Goal: Information Seeking & Learning: Learn about a topic

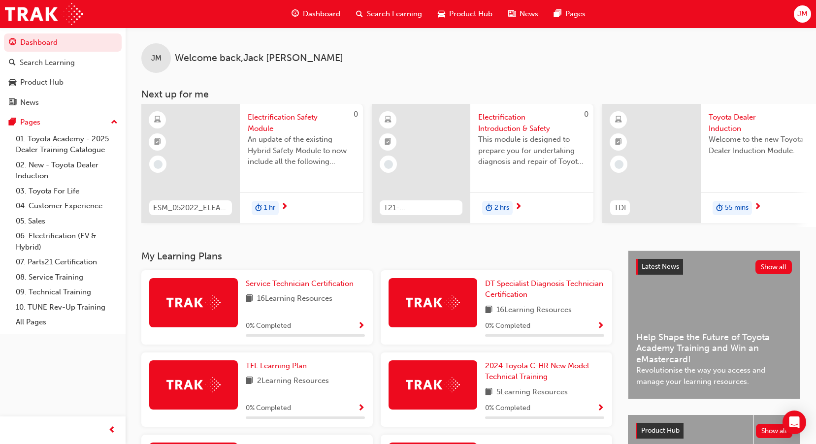
click at [735, 205] on span "55 mins" at bounding box center [736, 207] width 24 height 11
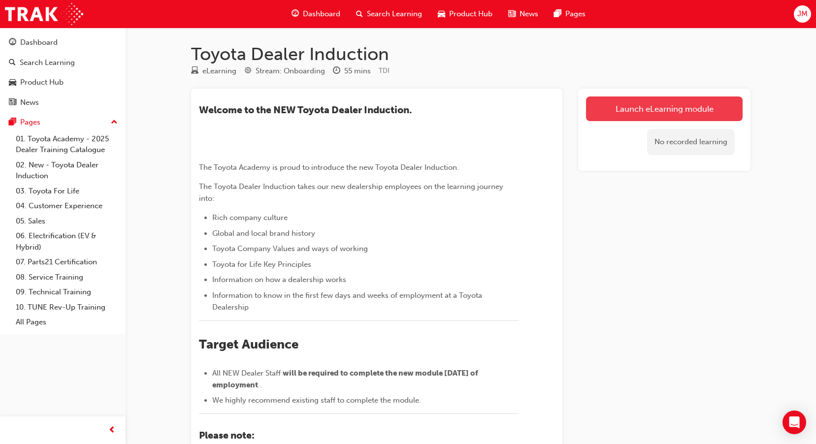
click at [716, 107] on link "Launch eLearning module" at bounding box center [664, 108] width 157 height 25
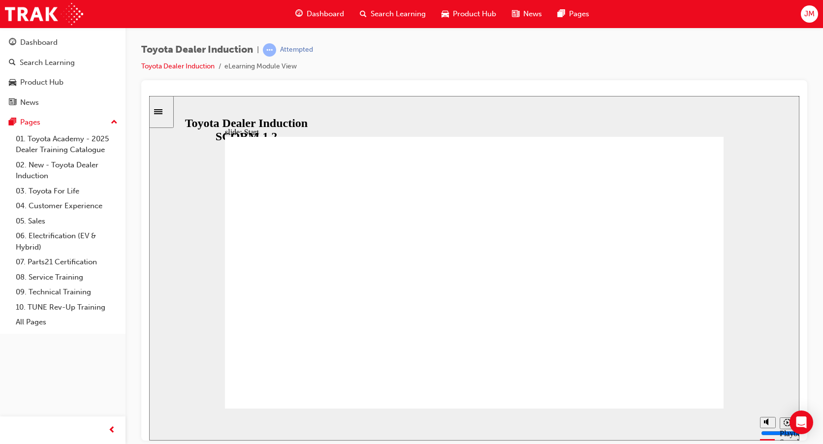
drag, startPoint x: 664, startPoint y: 373, endPoint x: 679, endPoint y: 386, distance: 19.2
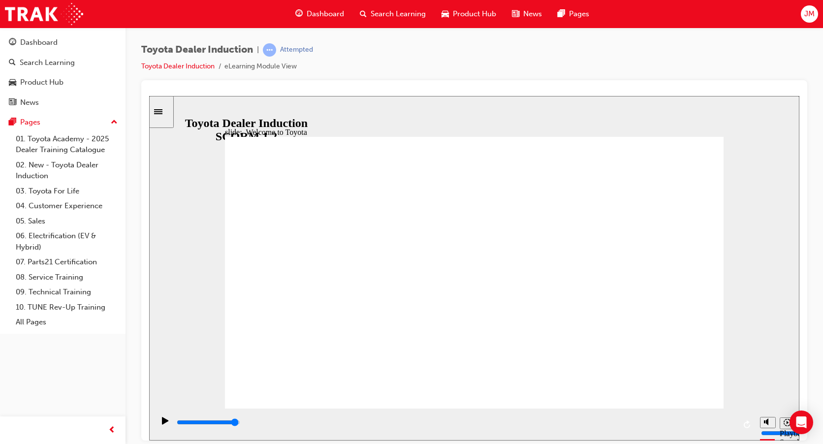
type input "7500"
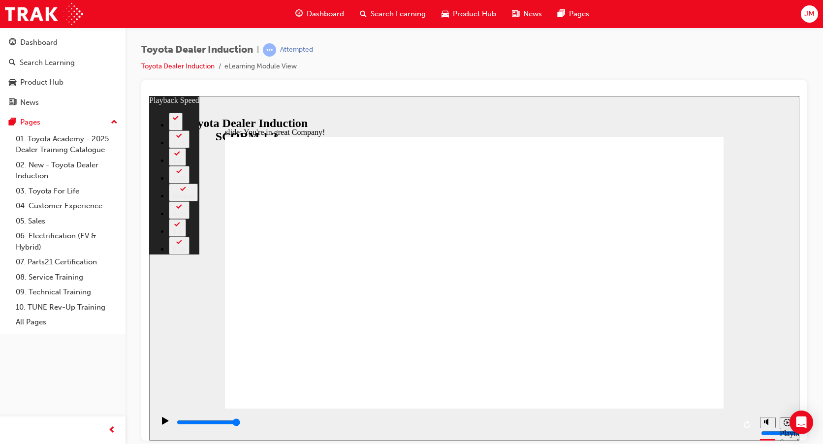
type input "156"
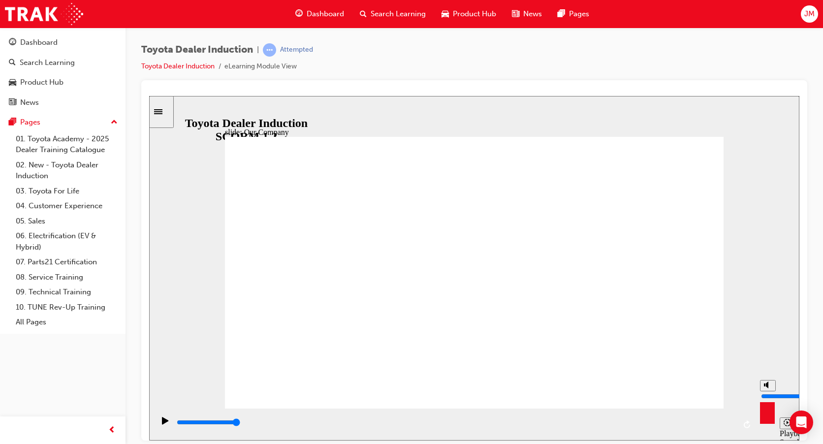
drag, startPoint x: 332, startPoint y: 350, endPoint x: 342, endPoint y: 355, distance: 10.6
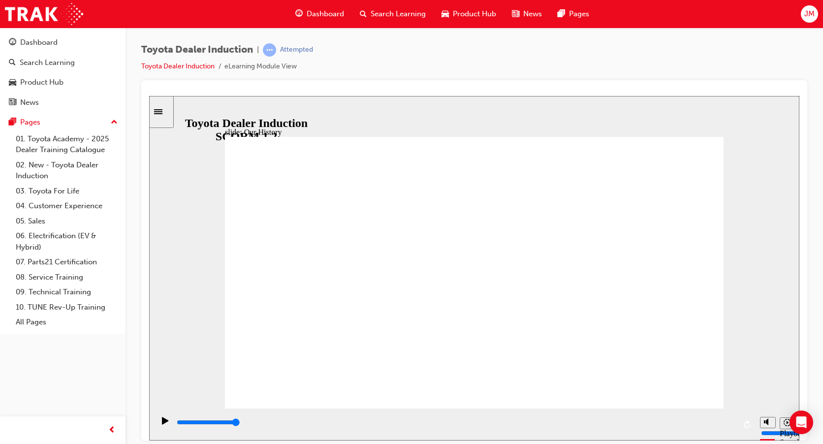
drag, startPoint x: 339, startPoint y: 354, endPoint x: 357, endPoint y: 357, distance: 18.9
drag, startPoint x: 333, startPoint y: 349, endPoint x: 360, endPoint y: 352, distance: 26.8
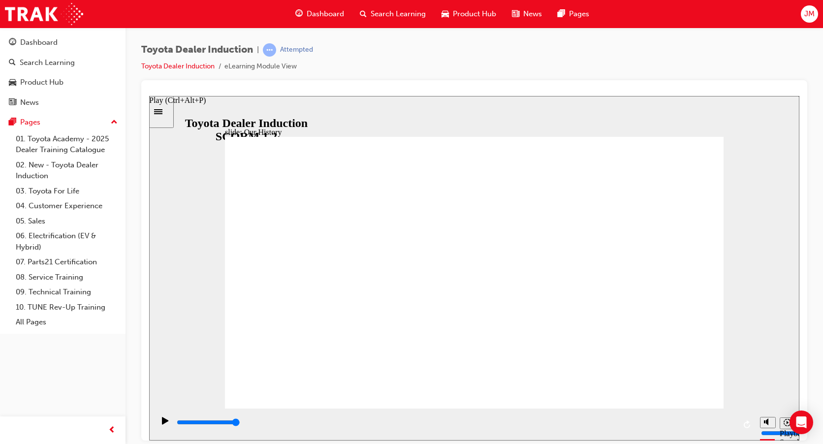
click at [162, 423] on icon "Play (Ctrl+Alt+P)" at bounding box center [165, 419] width 6 height 7
drag, startPoint x: 332, startPoint y: 357, endPoint x: 405, endPoint y: 356, distance: 72.9
drag, startPoint x: 473, startPoint y: 349, endPoint x: 561, endPoint y: 348, distance: 88.1
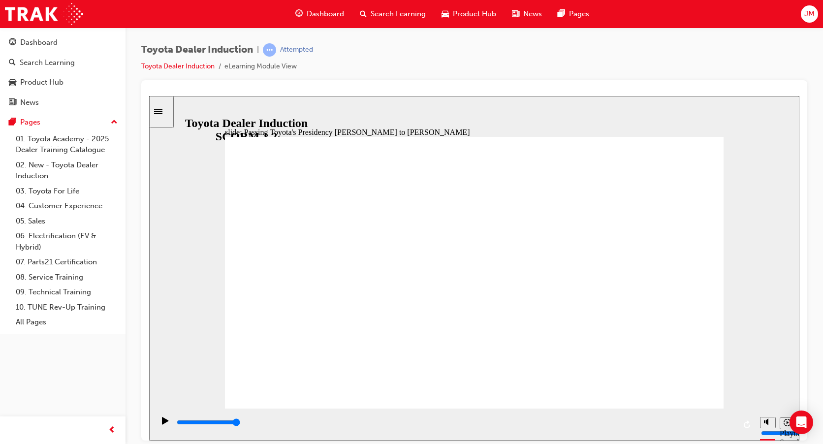
type input "5000"
radio input "true"
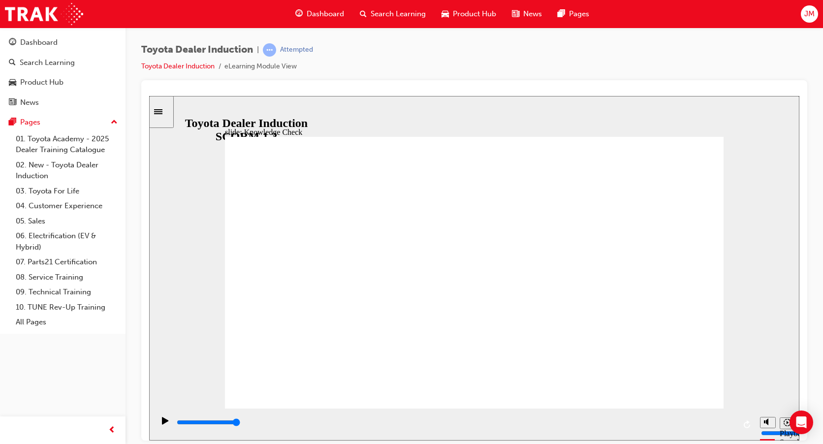
type input "4400"
radio input "true"
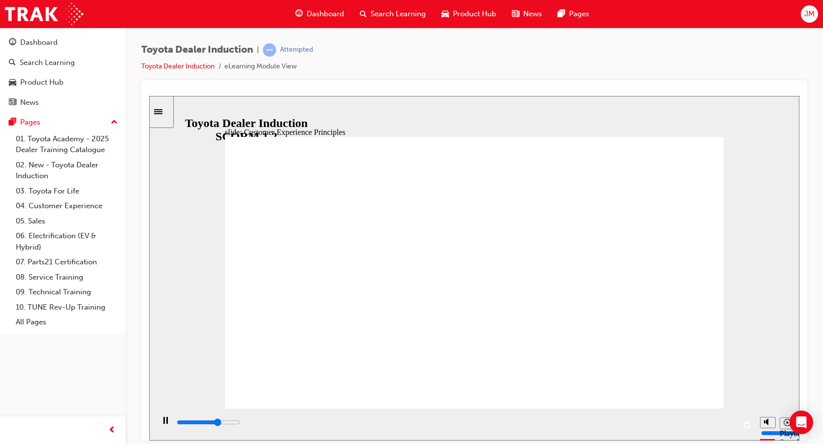
drag, startPoint x: 641, startPoint y: 257, endPoint x: 640, endPoint y: 262, distance: 4.9
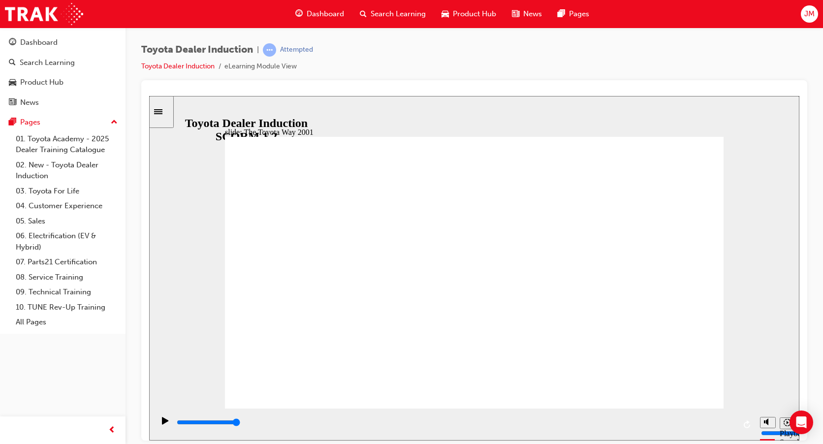
type input "19900"
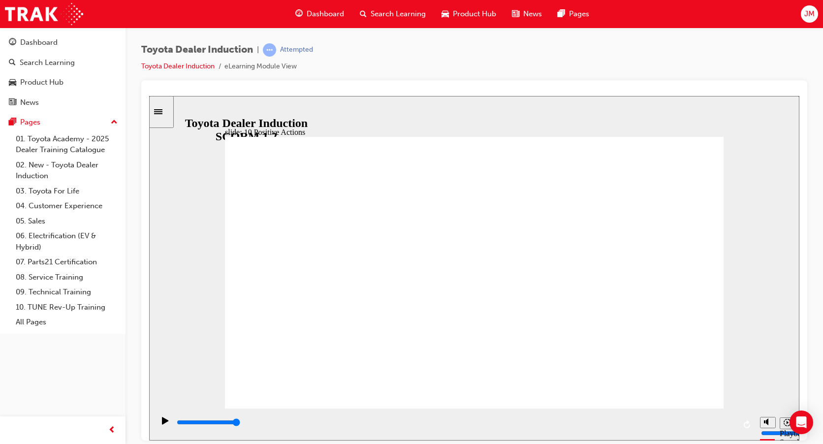
drag, startPoint x: 710, startPoint y: 140, endPoint x: 712, endPoint y: 135, distance: 5.1
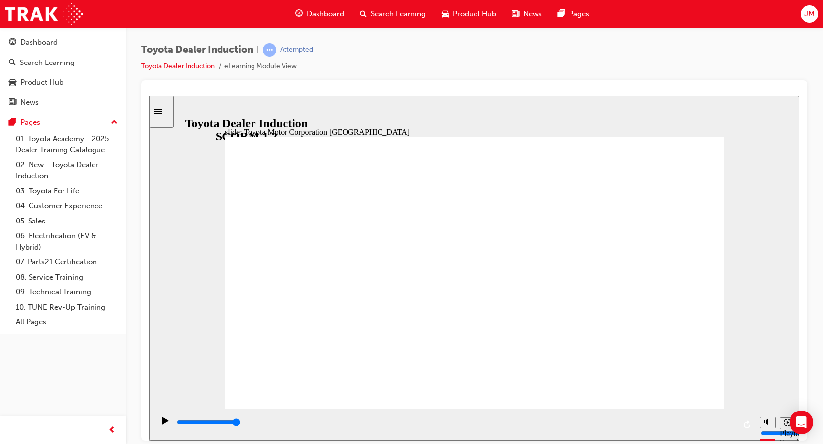
type input "15300"
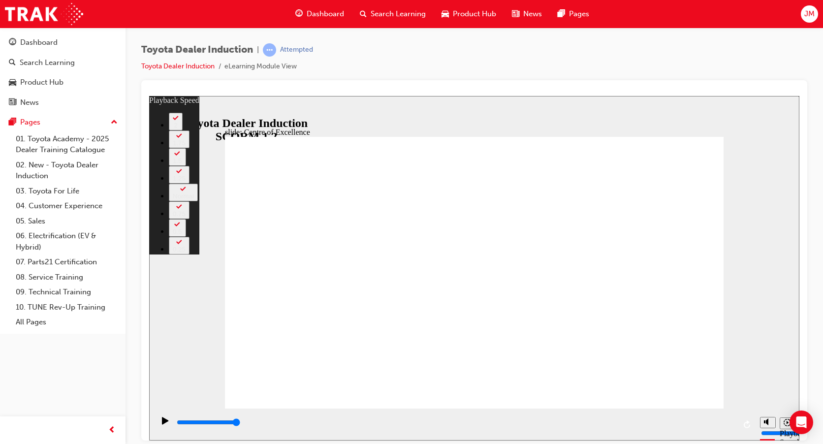
type input "248"
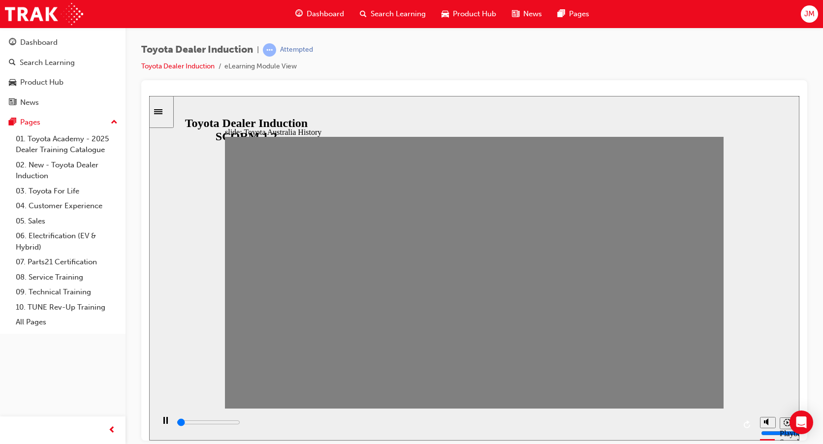
drag, startPoint x: 249, startPoint y: 277, endPoint x: 257, endPoint y: 282, distance: 9.7
drag, startPoint x: 264, startPoint y: 274, endPoint x: 288, endPoint y: 273, distance: 23.7
drag, startPoint x: 287, startPoint y: 279, endPoint x: 315, endPoint y: 281, distance: 28.1
drag, startPoint x: 314, startPoint y: 280, endPoint x: 335, endPoint y: 283, distance: 21.4
drag, startPoint x: 333, startPoint y: 282, endPoint x: 350, endPoint y: 285, distance: 17.0
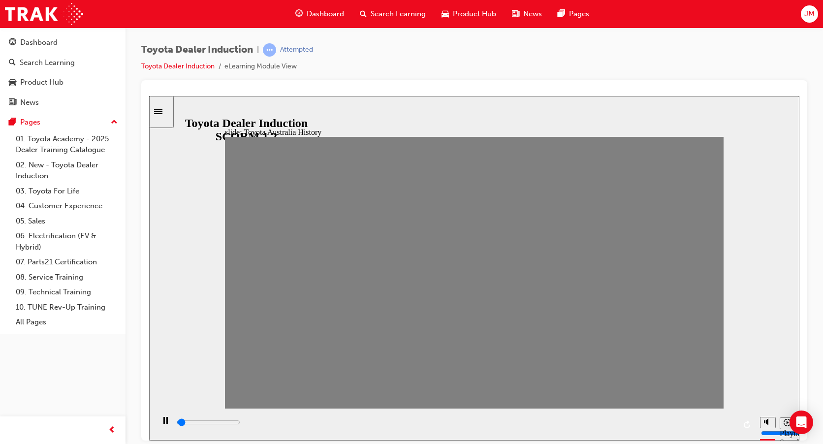
drag, startPoint x: 356, startPoint y: 280, endPoint x: 379, endPoint y: 282, distance: 22.8
drag, startPoint x: 387, startPoint y: 277, endPoint x: 392, endPoint y: 282, distance: 6.3
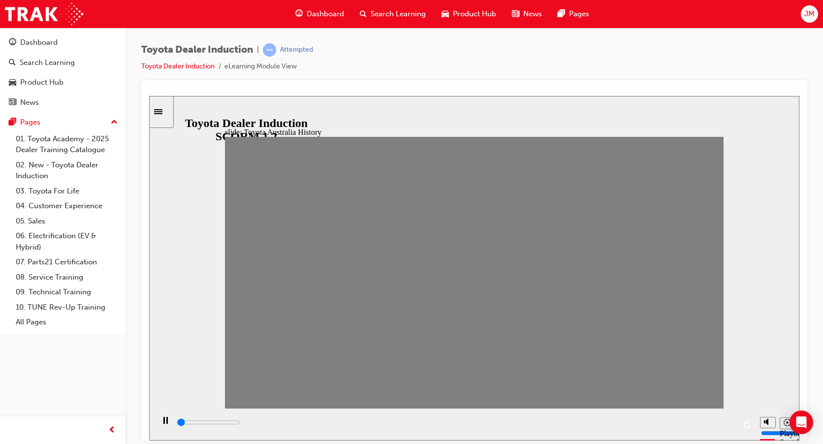
drag, startPoint x: 381, startPoint y: 279, endPoint x: 401, endPoint y: 283, distance: 20.3
drag, startPoint x: 404, startPoint y: 283, endPoint x: 436, endPoint y: 284, distance: 31.5
drag, startPoint x: 426, startPoint y: 276, endPoint x: 456, endPoint y: 273, distance: 30.6
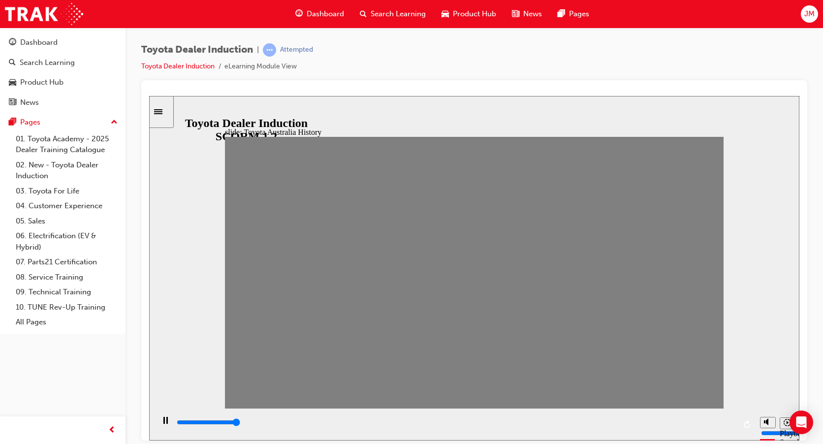
drag, startPoint x: 449, startPoint y: 277, endPoint x: 461, endPoint y: 275, distance: 11.5
drag, startPoint x: 452, startPoint y: 279, endPoint x: 475, endPoint y: 277, distance: 23.7
drag, startPoint x: 472, startPoint y: 278, endPoint x: 500, endPoint y: 280, distance: 27.6
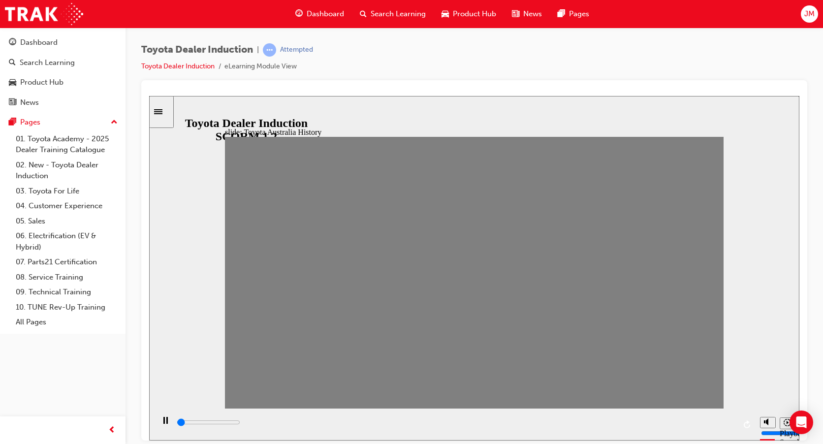
drag, startPoint x: 491, startPoint y: 269, endPoint x: 519, endPoint y: 271, distance: 28.1
drag, startPoint x: 509, startPoint y: 272, endPoint x: 533, endPoint y: 281, distance: 25.2
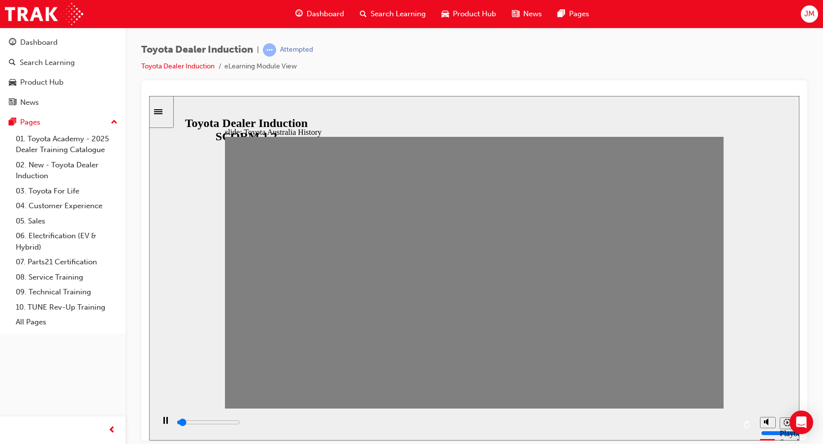
drag, startPoint x: 532, startPoint y: 281, endPoint x: 558, endPoint y: 282, distance: 26.1
drag, startPoint x: 564, startPoint y: 275, endPoint x: 593, endPoint y: 274, distance: 28.6
drag, startPoint x: 586, startPoint y: 281, endPoint x: 602, endPoint y: 280, distance: 15.8
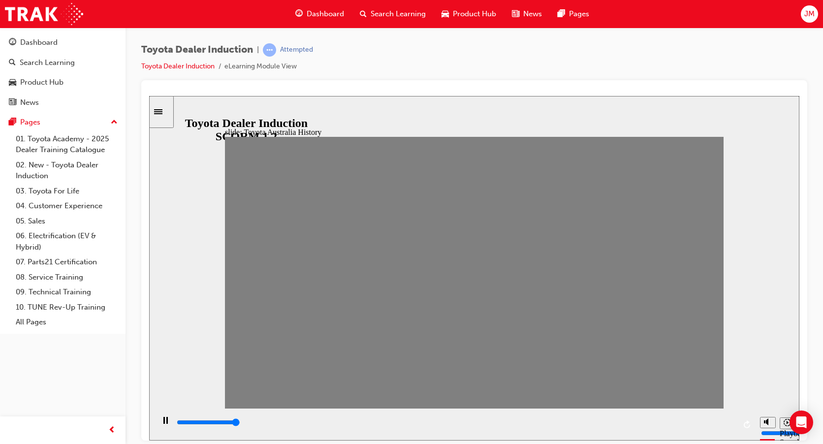
drag, startPoint x: 612, startPoint y: 281, endPoint x: 677, endPoint y: 271, distance: 65.7
drag, startPoint x: 632, startPoint y: 277, endPoint x: 665, endPoint y: 273, distance: 33.3
drag, startPoint x: 672, startPoint y: 279, endPoint x: 641, endPoint y: 284, distance: 31.4
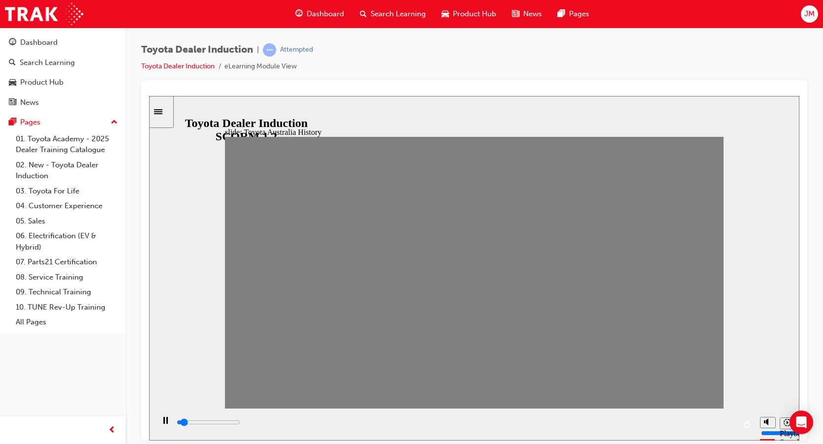
type input "100"
type input "17"
drag, startPoint x: 655, startPoint y: 281, endPoint x: 637, endPoint y: 284, distance: 18.0
type input "0"
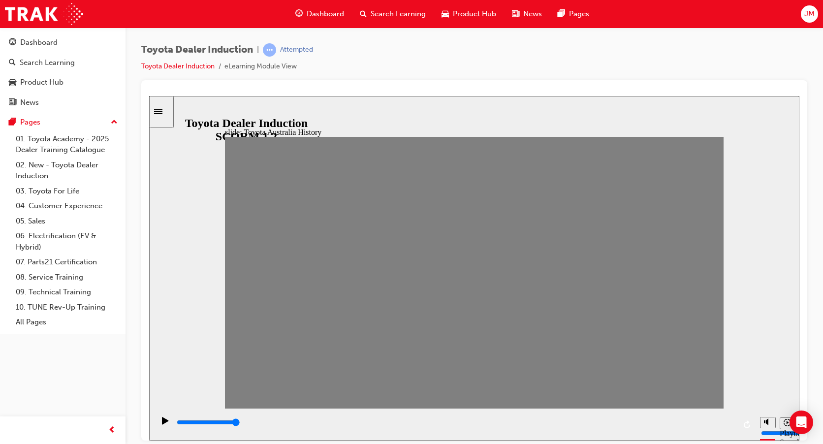
type input "18"
type input "0"
type input "19"
drag, startPoint x: 658, startPoint y: 281, endPoint x: 677, endPoint y: 282, distance: 18.7
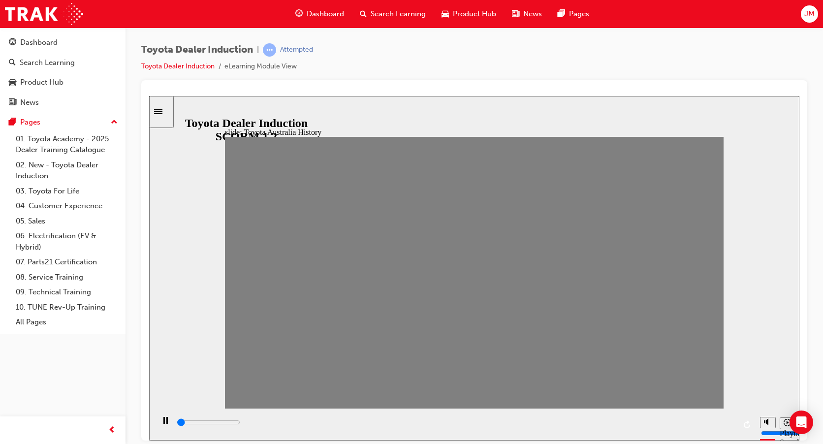
drag, startPoint x: 685, startPoint y: 276, endPoint x: 700, endPoint y: 277, distance: 14.8
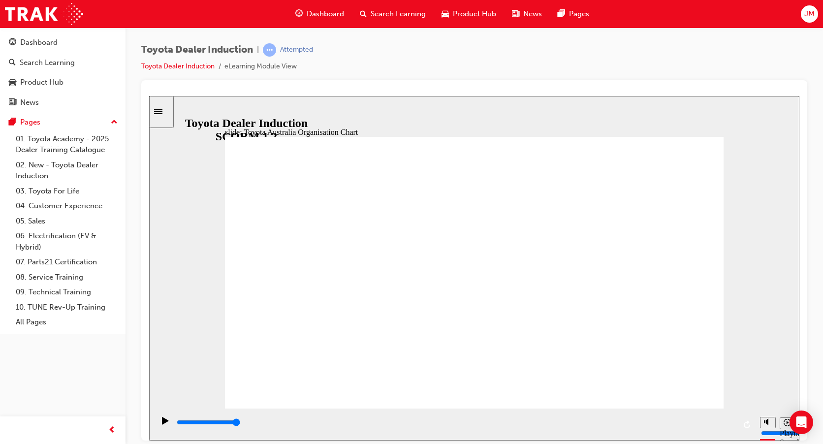
type input "5000"
radio input "true"
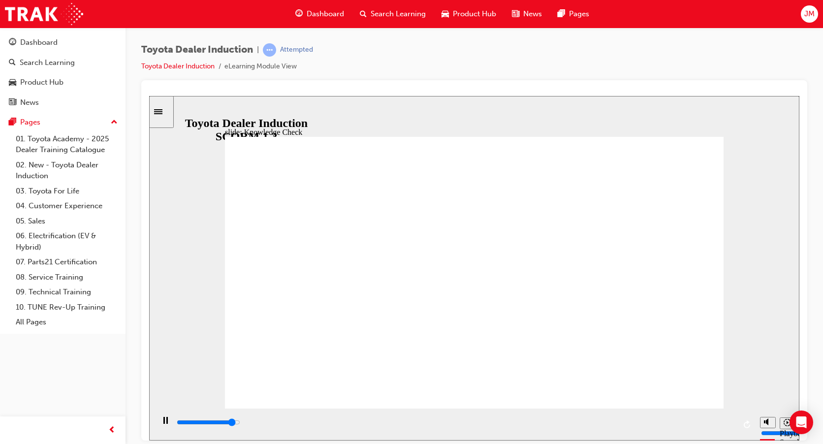
type input "4600"
radio input "true"
type input "5000"
radio input "true"
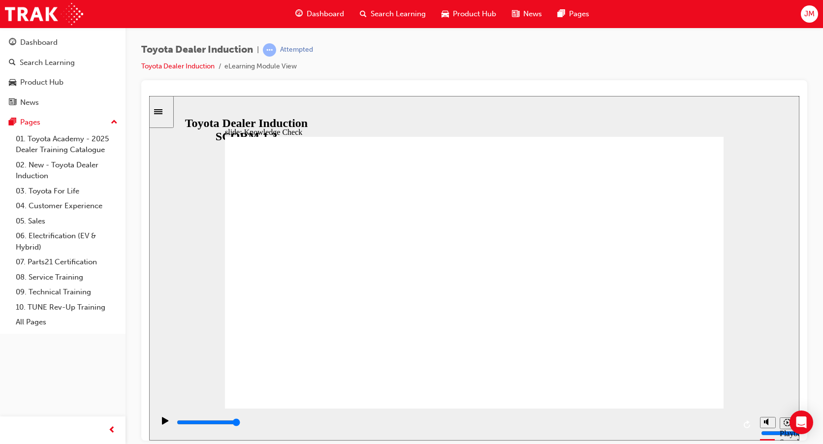
type input "9200"
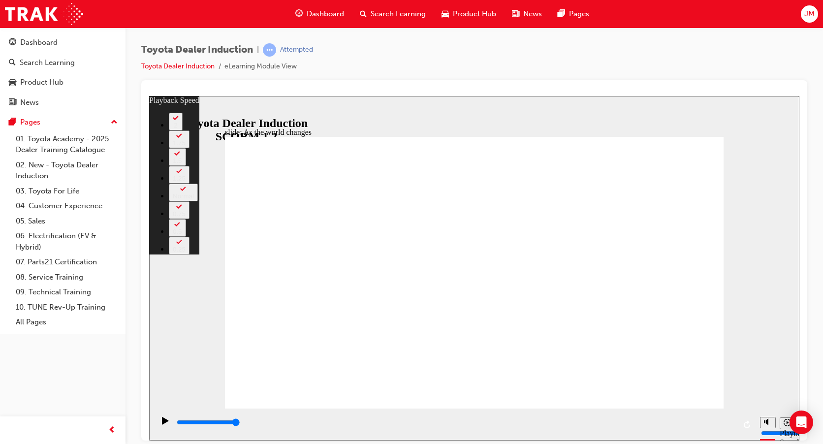
type input "128"
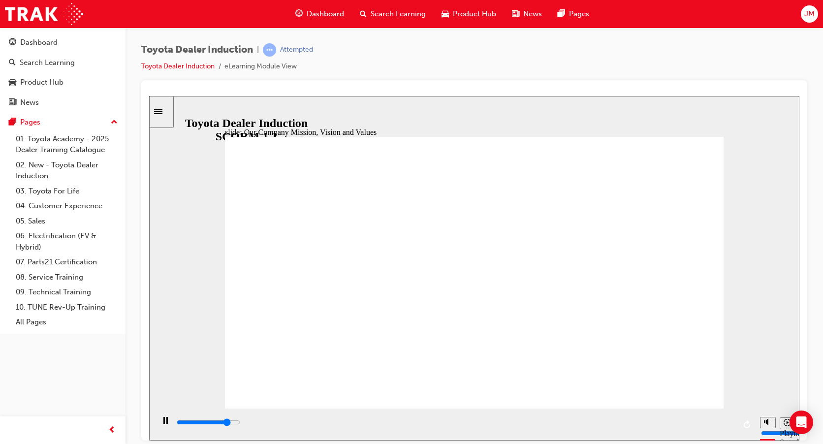
type input "84000"
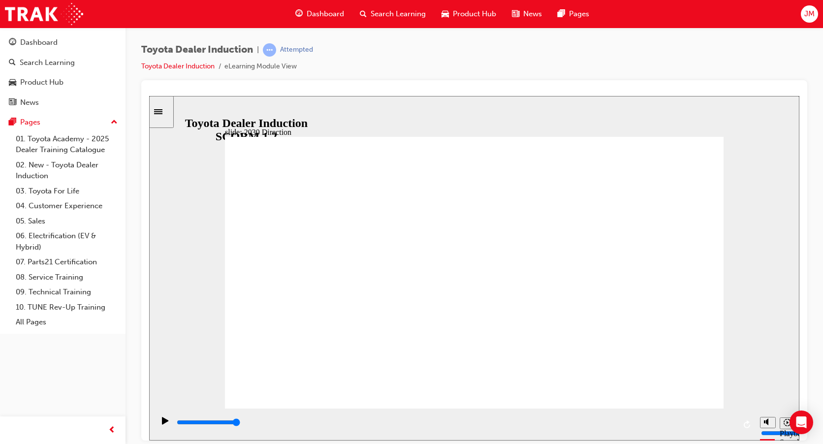
click at [162, 423] on icon "Play (Ctrl+Alt+P)" at bounding box center [165, 419] width 6 height 7
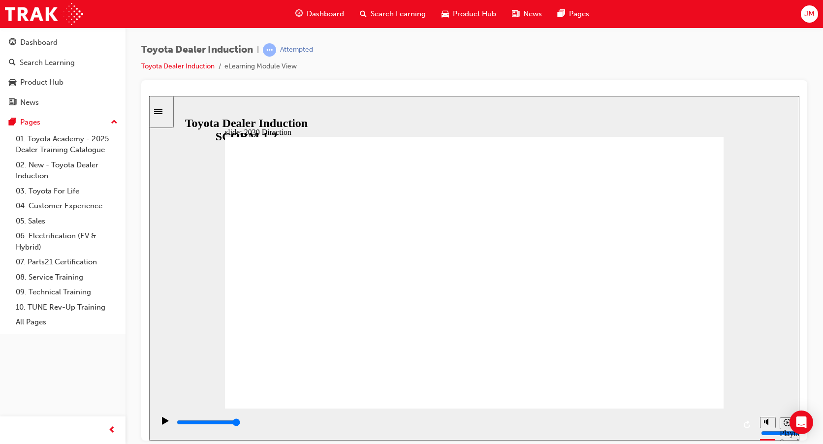
click at [746, 426] on icon "Replay (Ctrl+Alt+R)" at bounding box center [748, 424] width 8 height 8
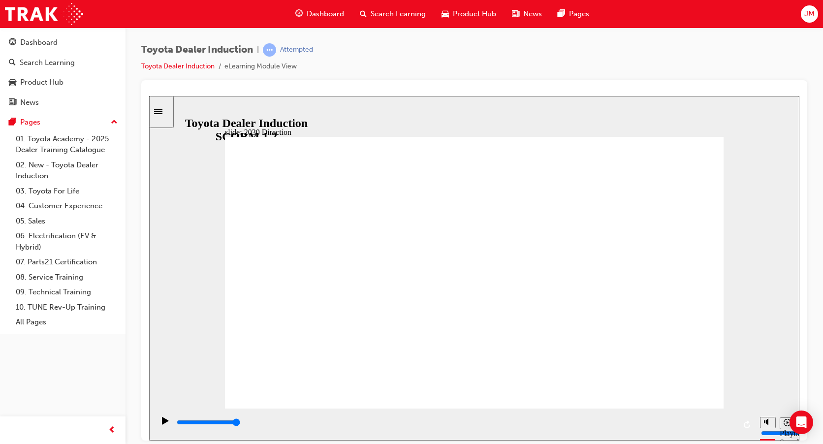
type input "5000"
click at [162, 114] on icon "Sidebar Toggle" at bounding box center [158, 111] width 8 height 5
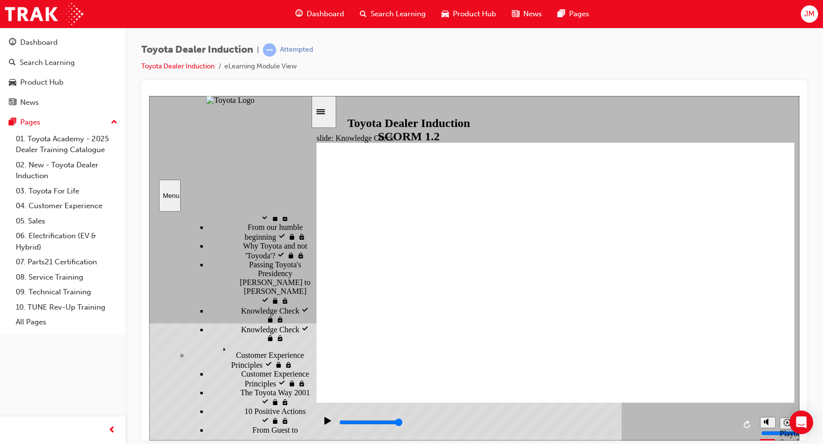
scroll to position [246, 0]
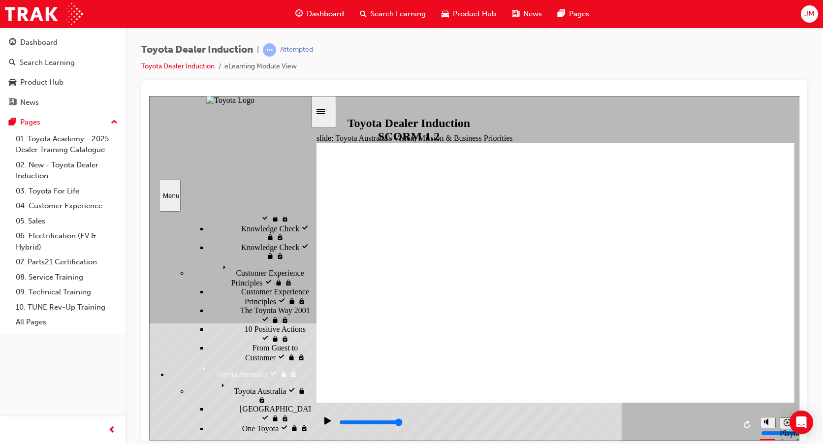
scroll to position [295, 0]
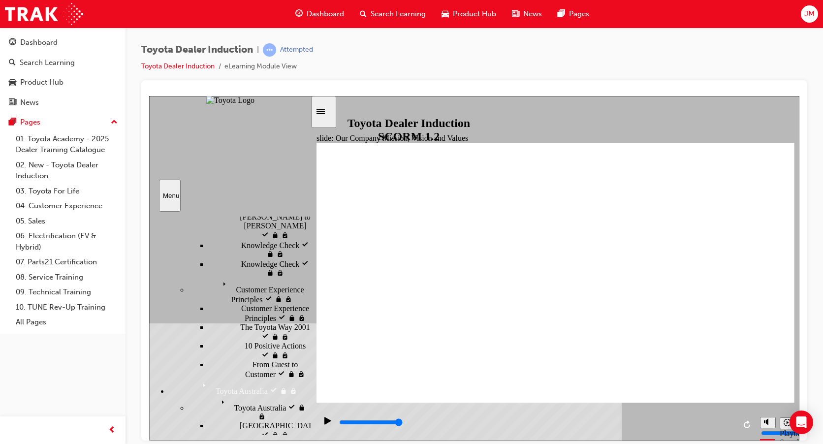
type input "3400"
type input "h"
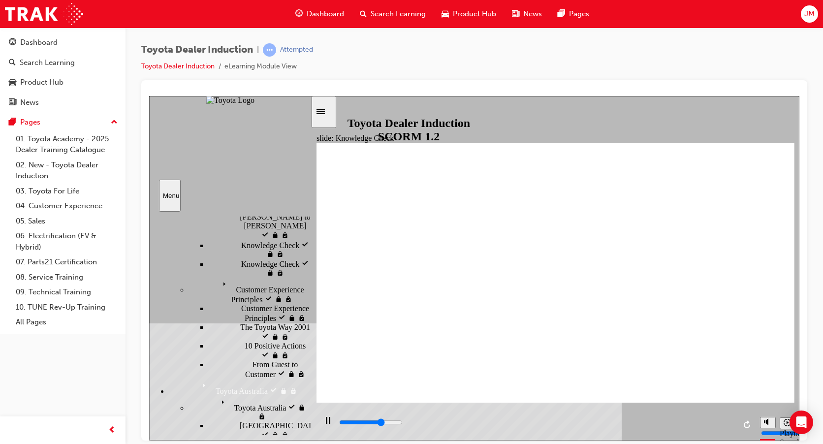
type input "h"
type input "3500"
type input "ha"
type input "3800"
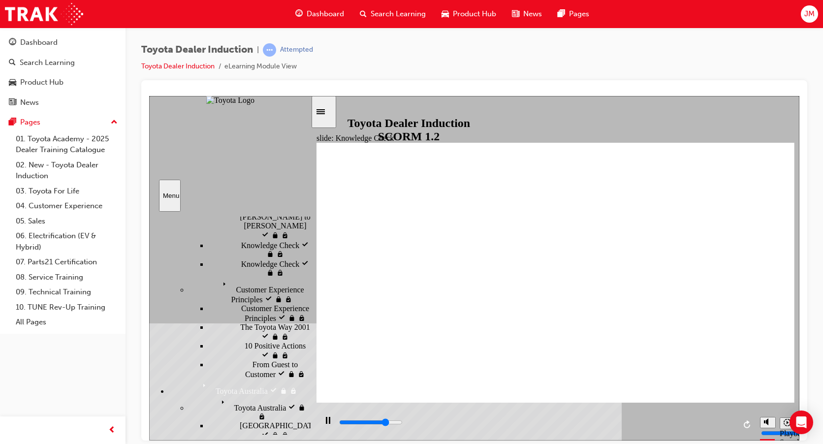
type input "hap"
type input "4000"
type input "happ"
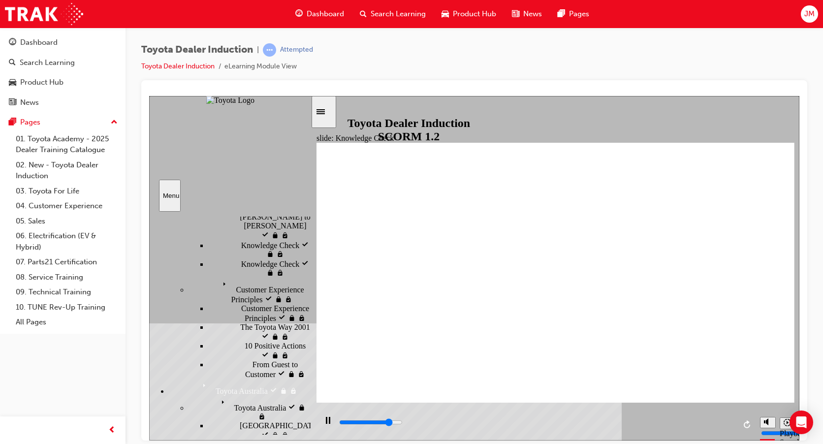
type input "4200"
type input "happi"
type input "4300"
type input "happin"
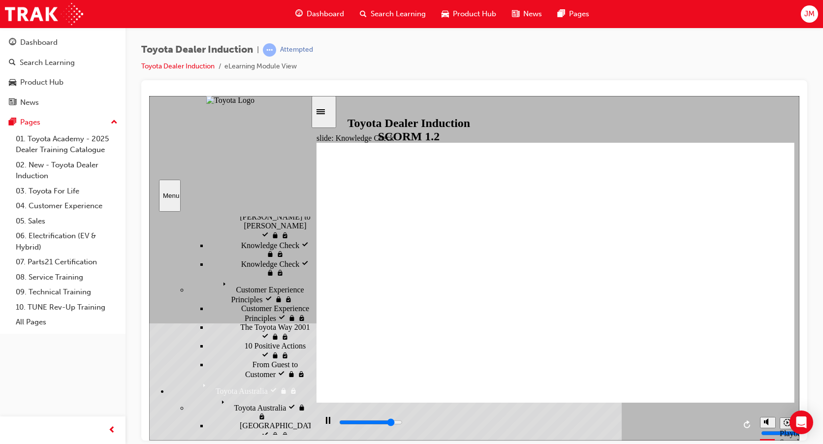
type input "happin"
type input "4500"
type input "happine"
type input "4700"
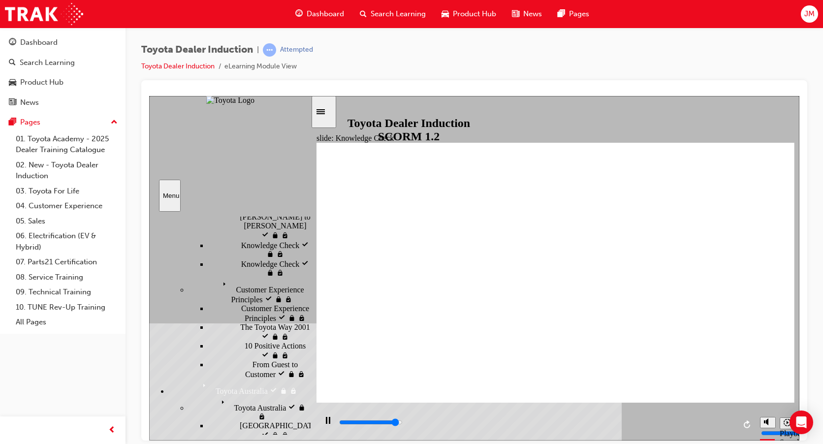
type input "happines"
type input "4800"
type input "happiness"
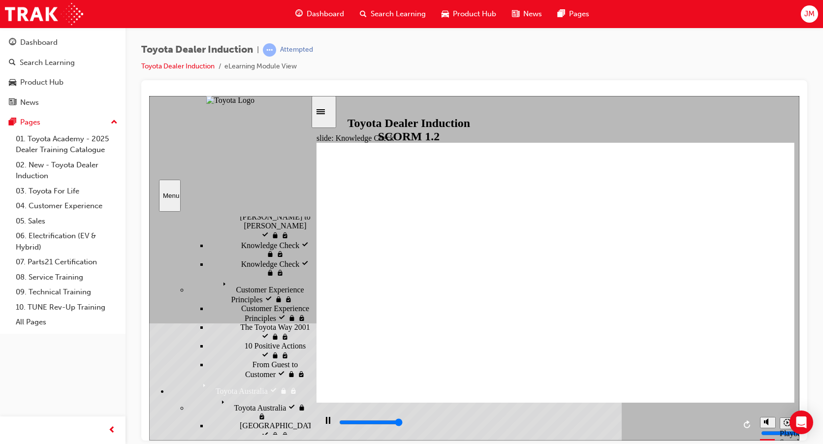
type input "5000"
type input "happiness"
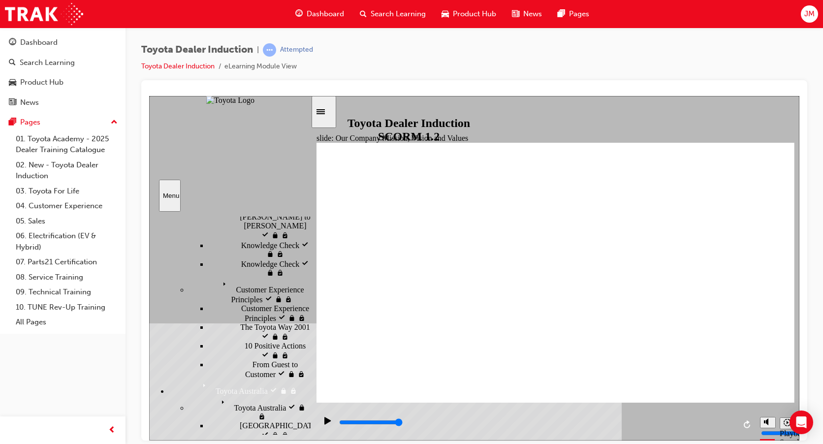
type input "2300"
type input "m"
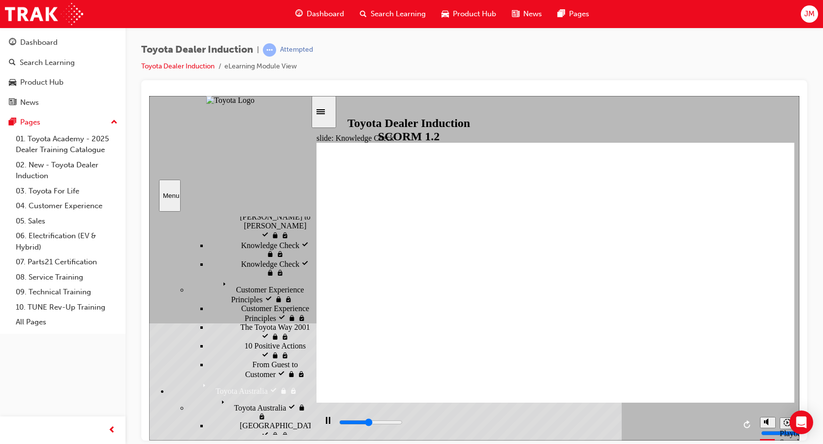
type input "m"
type input "2500"
type input "mo"
type input "2600"
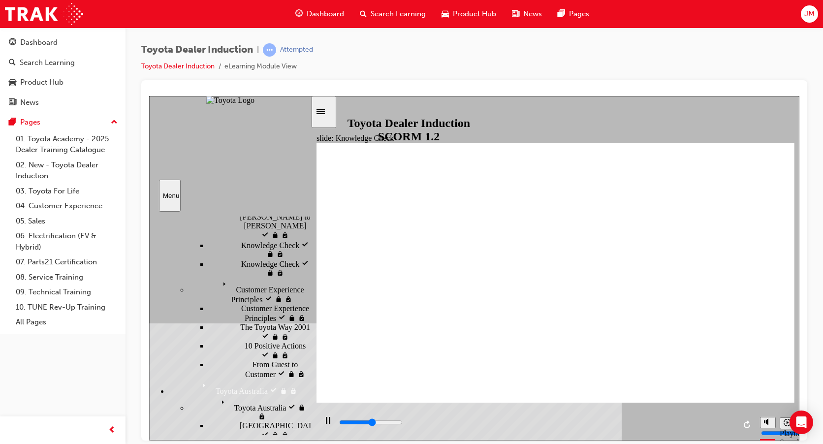
type input "mov"
type input "2800"
type input "move"
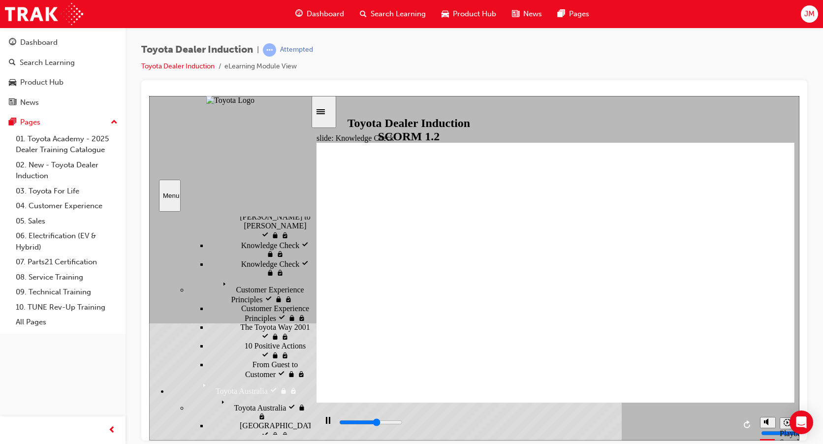
type input "3000"
type input "moved"
type input "4200"
type input "moved"
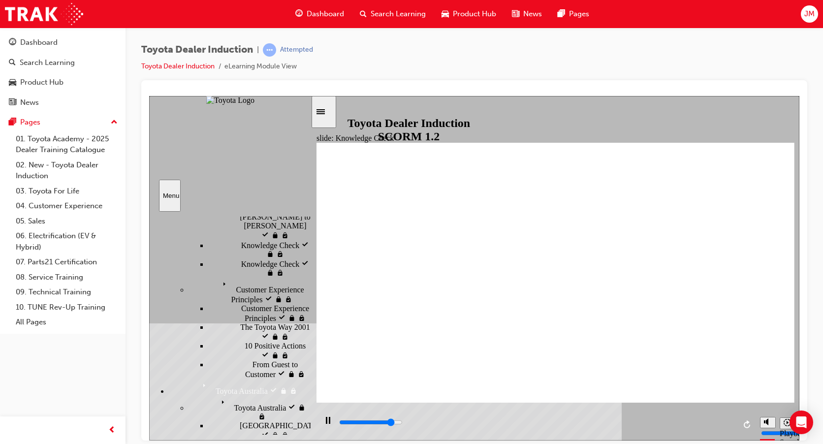
type input "5000"
type input "moved"
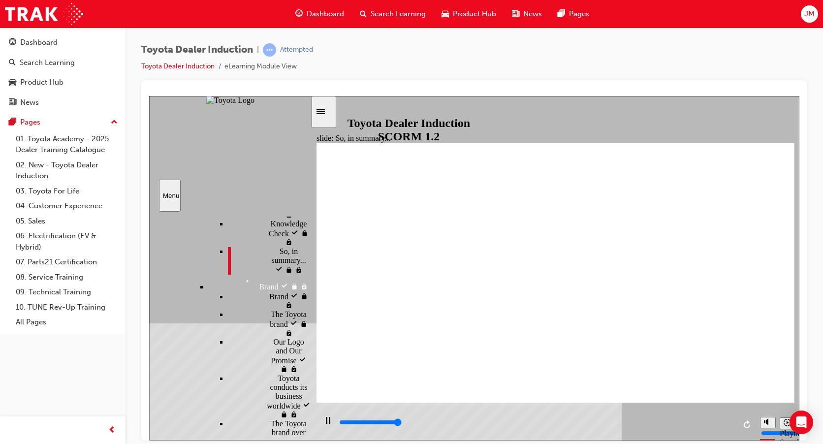
type input "6500"
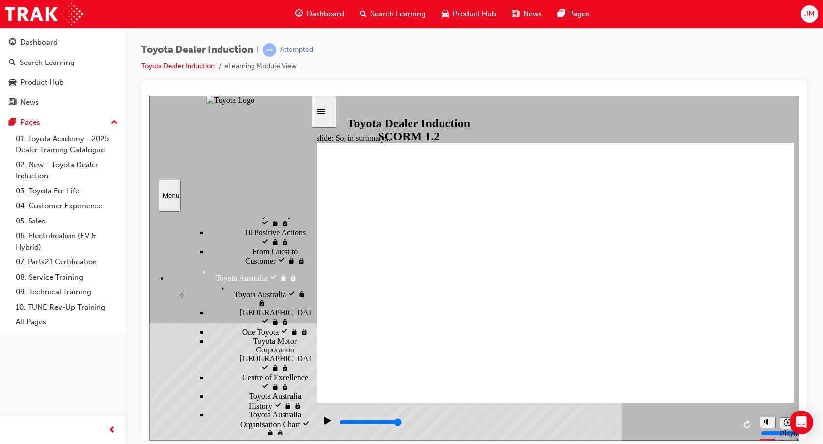
scroll to position [411, 0]
drag, startPoint x: 308, startPoint y: 295, endPoint x: 292, endPoint y: 317, distance: 27.2
click at [292, 317] on div "Introduction visited Introduction Start visited Start" at bounding box center [229, 322] width 161 height 223
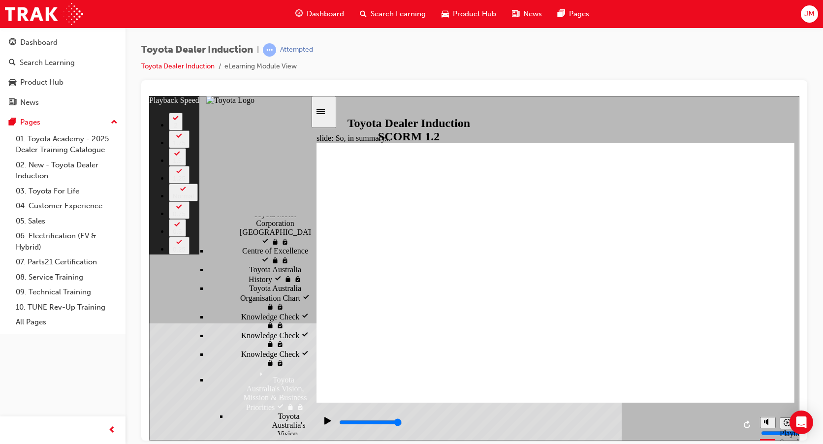
scroll to position [559, 0]
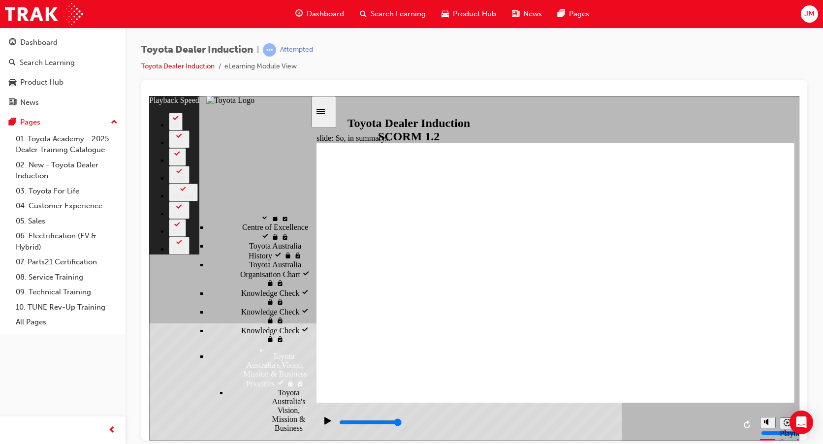
type input "128"
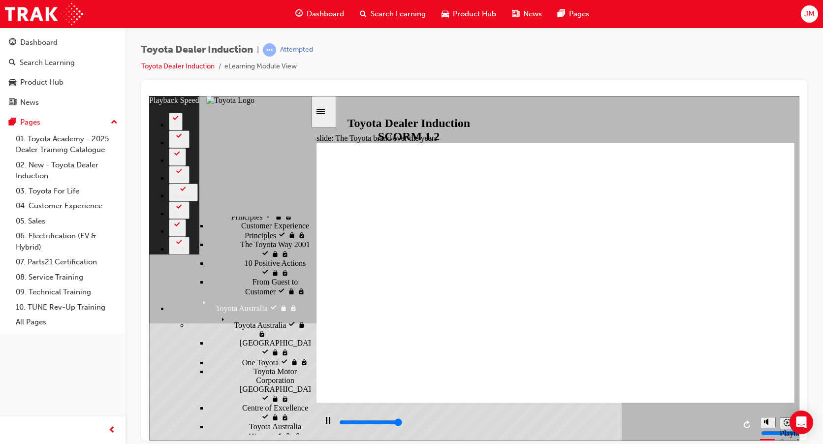
type input "8400"
type input "165"
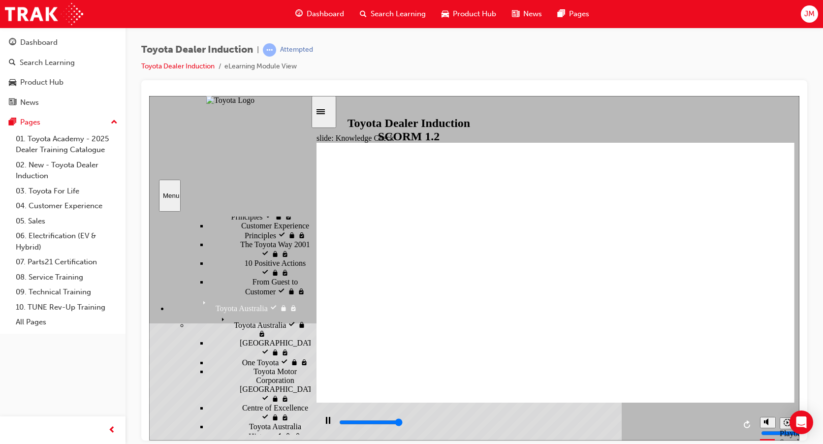
type input "5000"
radio input "true"
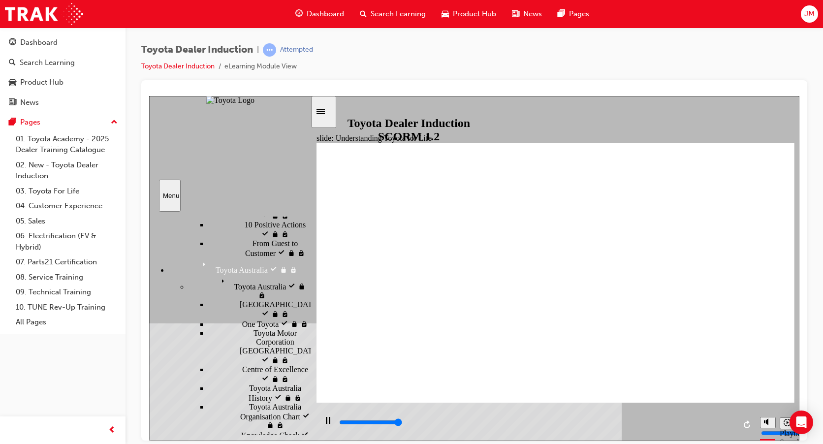
scroll to position [420, 0]
drag, startPoint x: 306, startPoint y: 328, endPoint x: 325, endPoint y: 340, distance: 22.1
click at [325, 340] on div "slide: Understanding Toyota for Life Rectangle 2 Rectangle 1 Rectangle 3 BACK B…" at bounding box center [474, 267] width 650 height 345
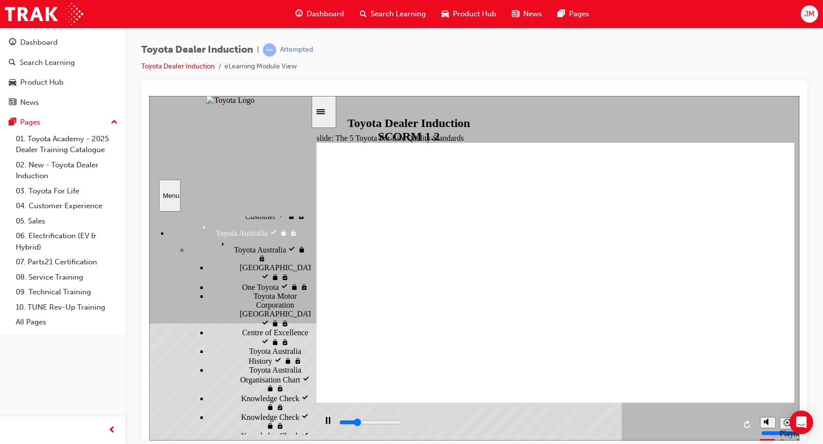
scroll to position [470, 0]
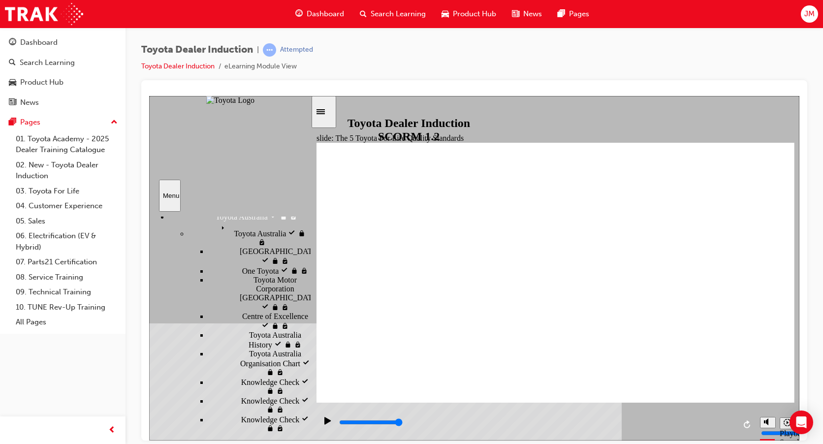
drag, startPoint x: 757, startPoint y: 359, endPoint x: 757, endPoint y: 369, distance: 10.3
type input "13500"
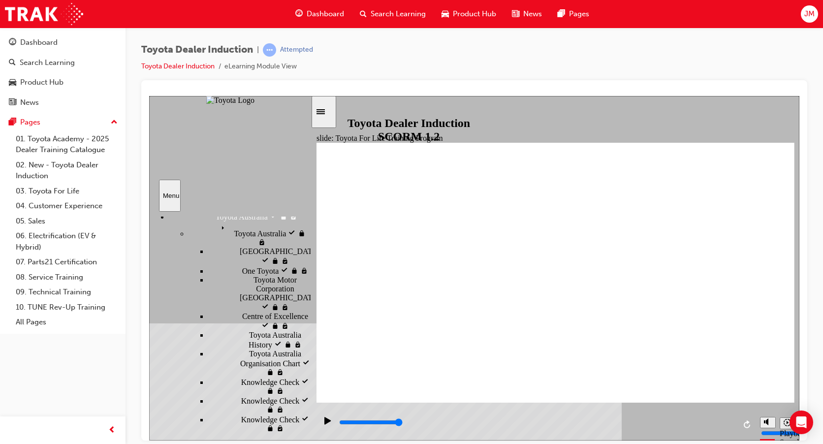
type input "10800"
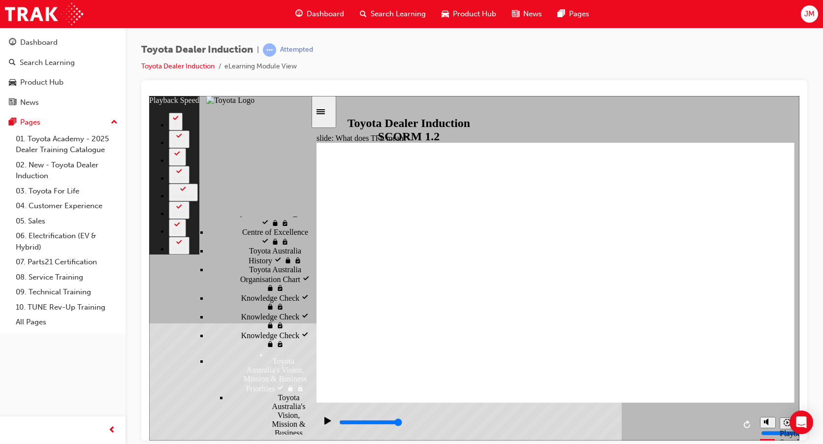
scroll to position [540, 0]
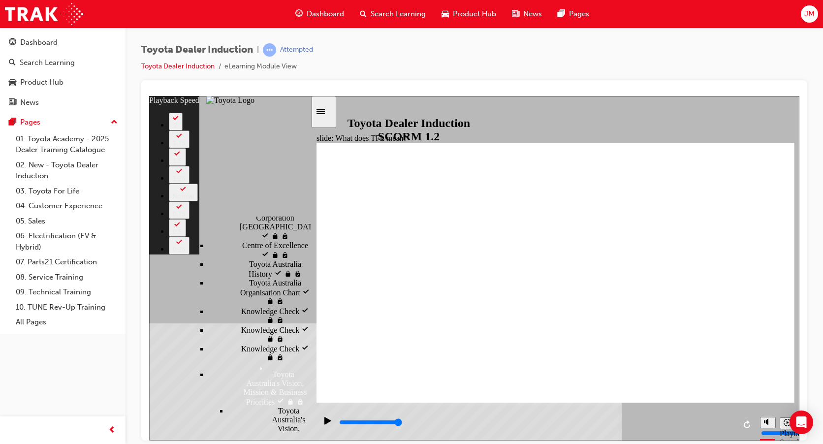
type input "139"
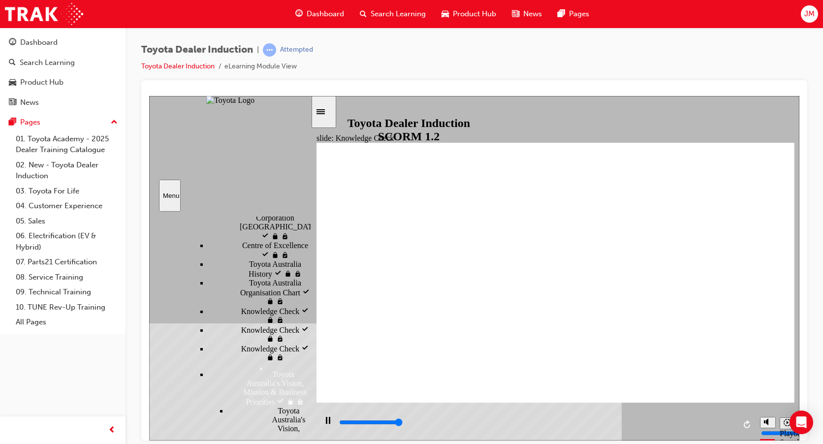
type input "5000"
radio input "true"
drag, startPoint x: 444, startPoint y: 289, endPoint x: 772, endPoint y: 157, distance: 353.6
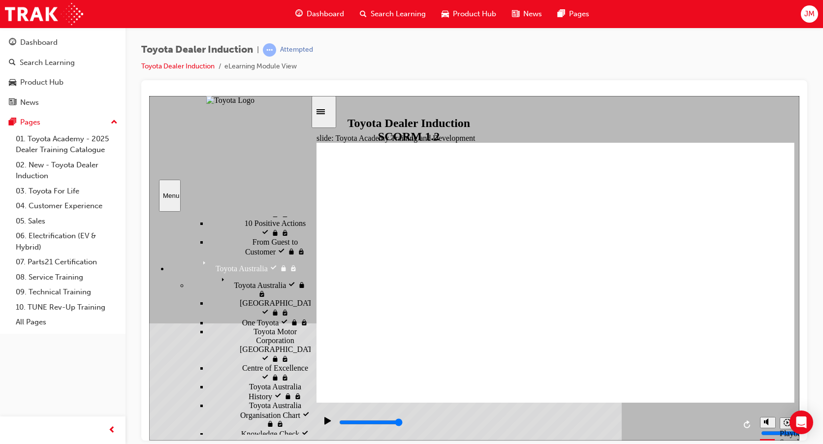
scroll to position [386, 0]
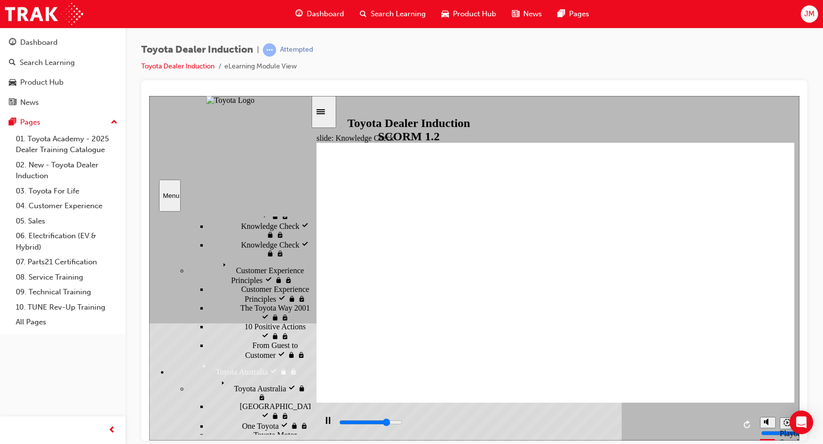
scroll to position [337, 0]
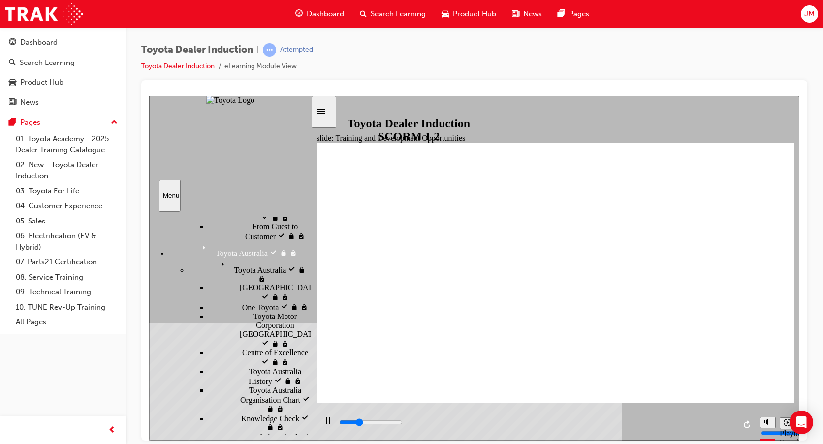
scroll to position [436, 0]
type input "42300"
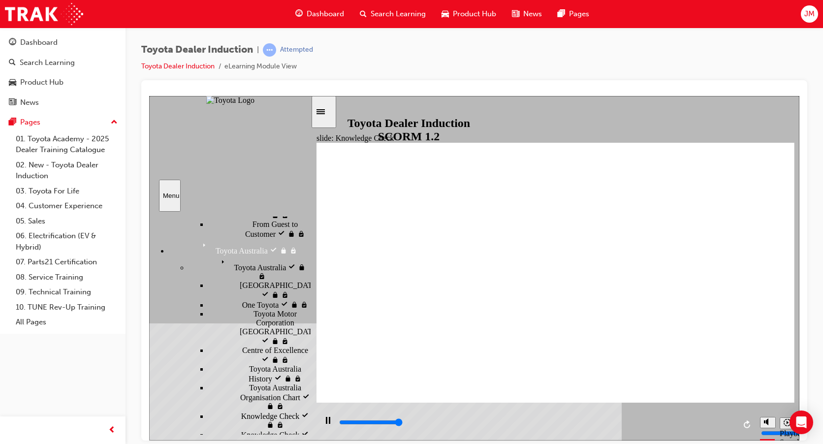
type input "5000"
radio input "true"
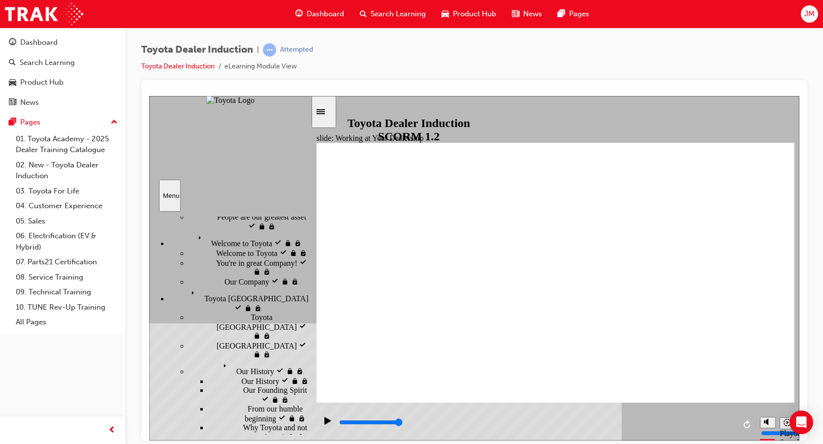
scroll to position [36, 0]
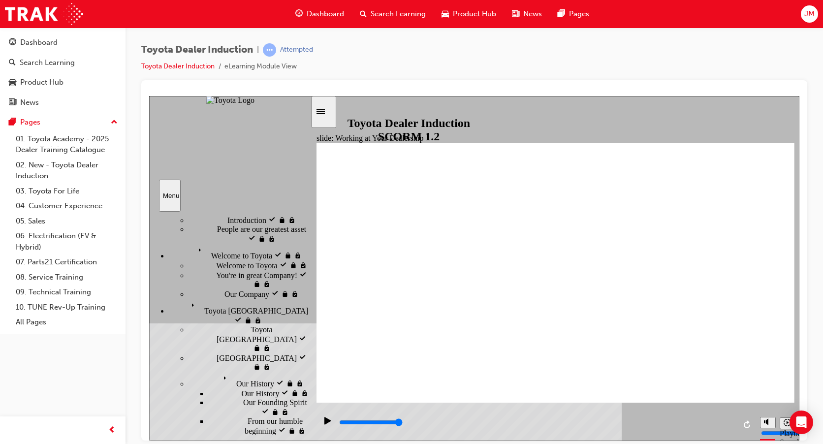
type input "4300"
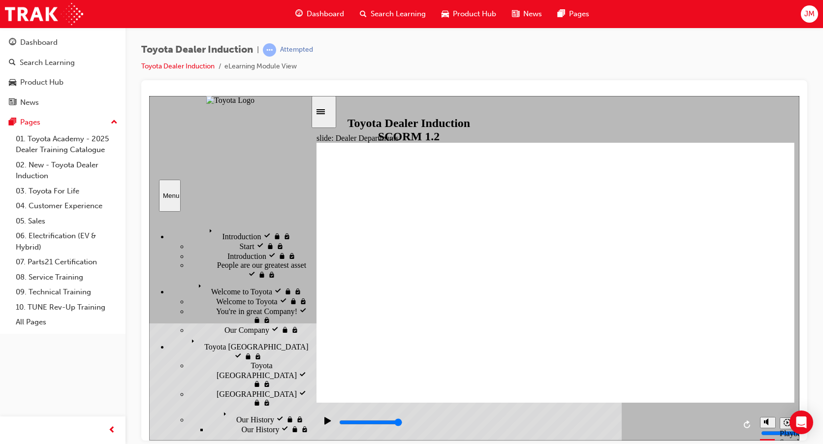
scroll to position [36, 0]
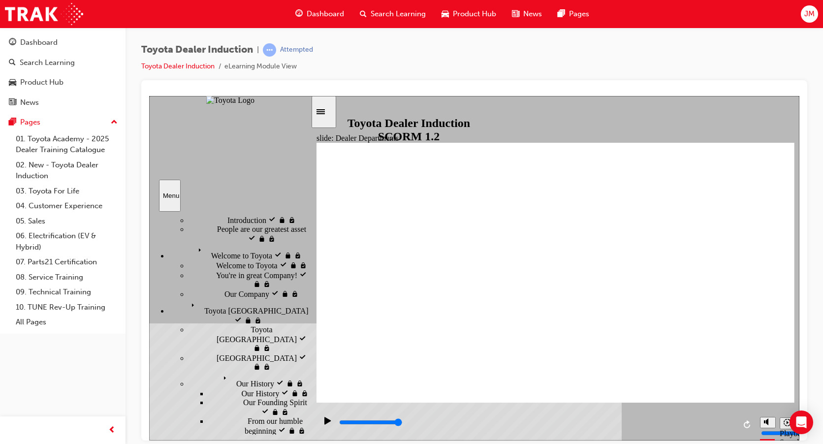
click at [326, 423] on icon "Pause (Ctrl+Alt+P)" at bounding box center [328, 419] width 4 height 7
type input "6100"
